Goal: Task Accomplishment & Management: Manage account settings

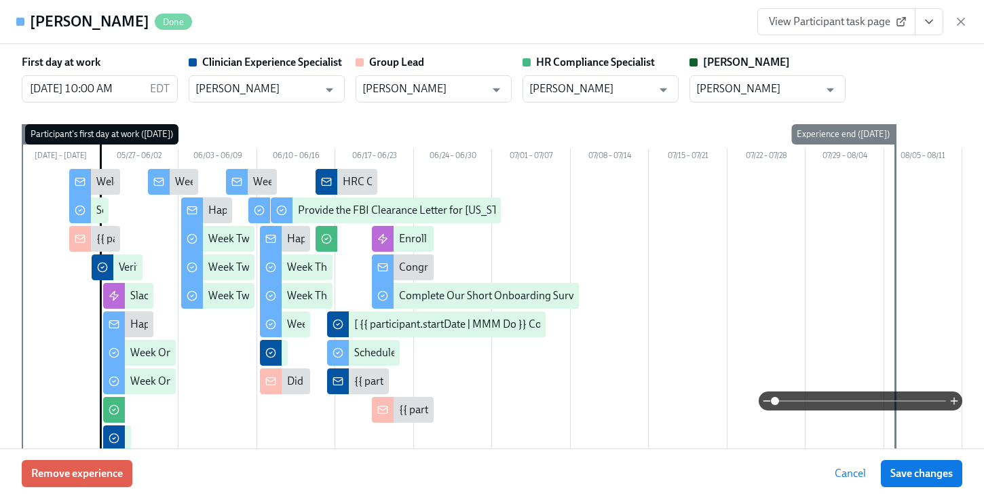
scroll to position [451, 0]
